Goal: Information Seeking & Learning: Learn about a topic

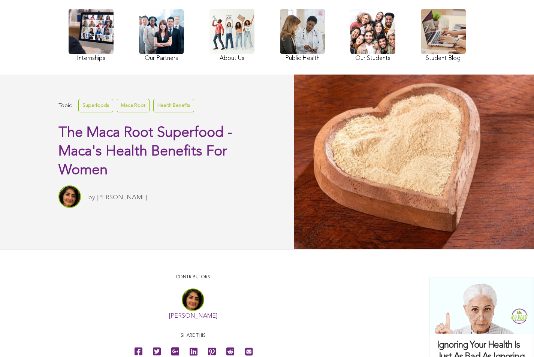
scroll to position [76, 0]
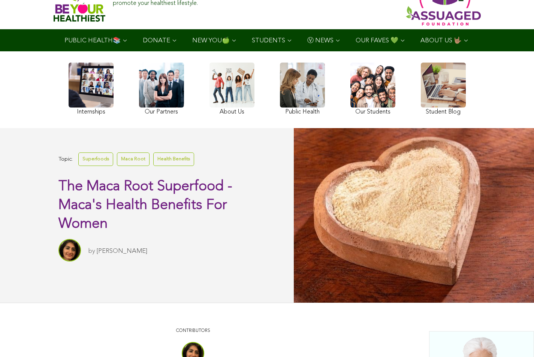
click at [209, 91] on link at bounding box center [231, 90] width 45 height 55
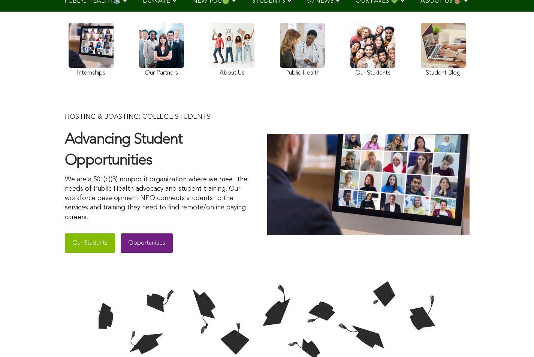
scroll to position [47, 0]
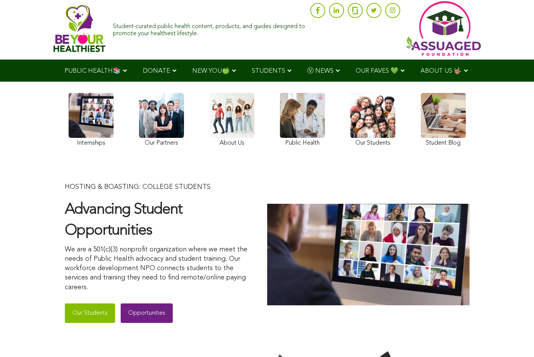
click at [280, 135] on link at bounding box center [302, 121] width 45 height 56
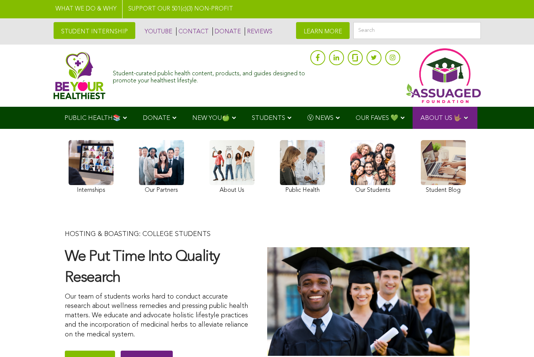
click at [54, 74] on img at bounding box center [80, 76] width 52 height 48
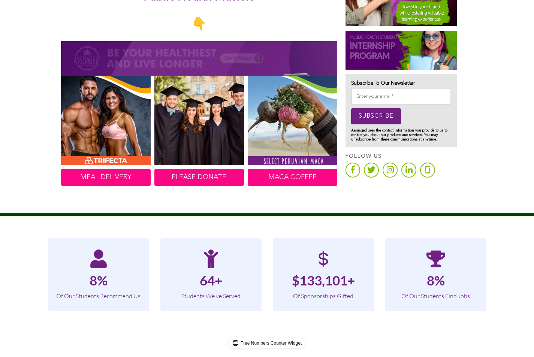
scroll to position [439, 0]
